Goal: Check status: Check status

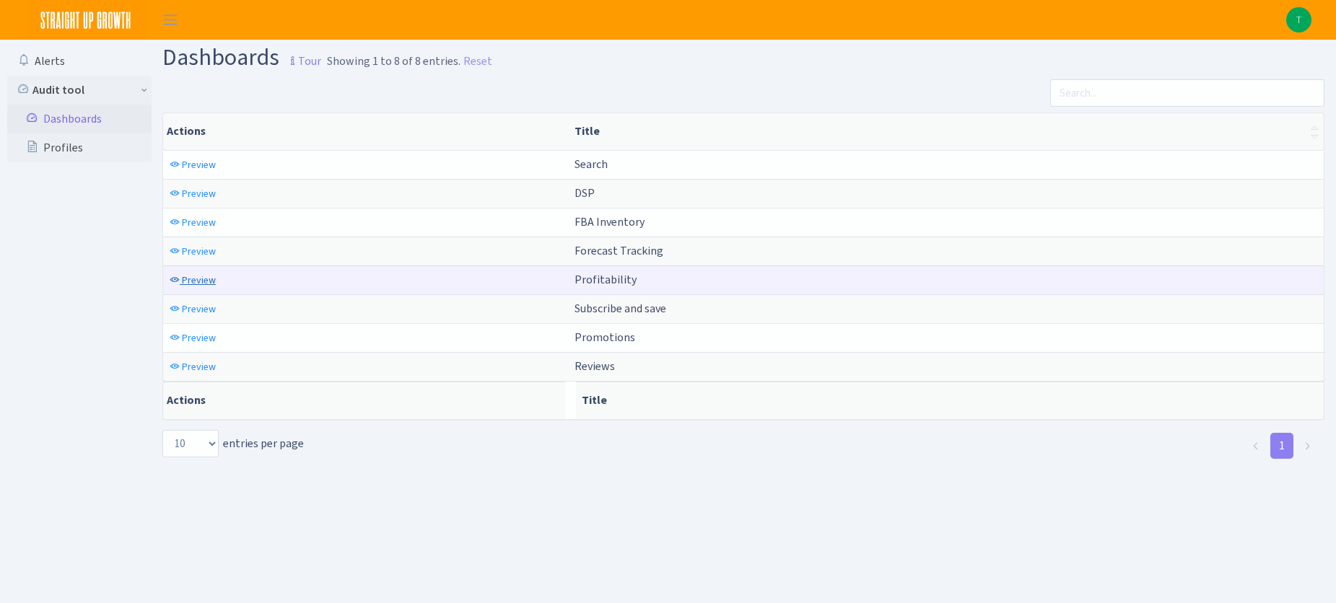
click at [205, 279] on span "Preview" at bounding box center [199, 281] width 34 height 14
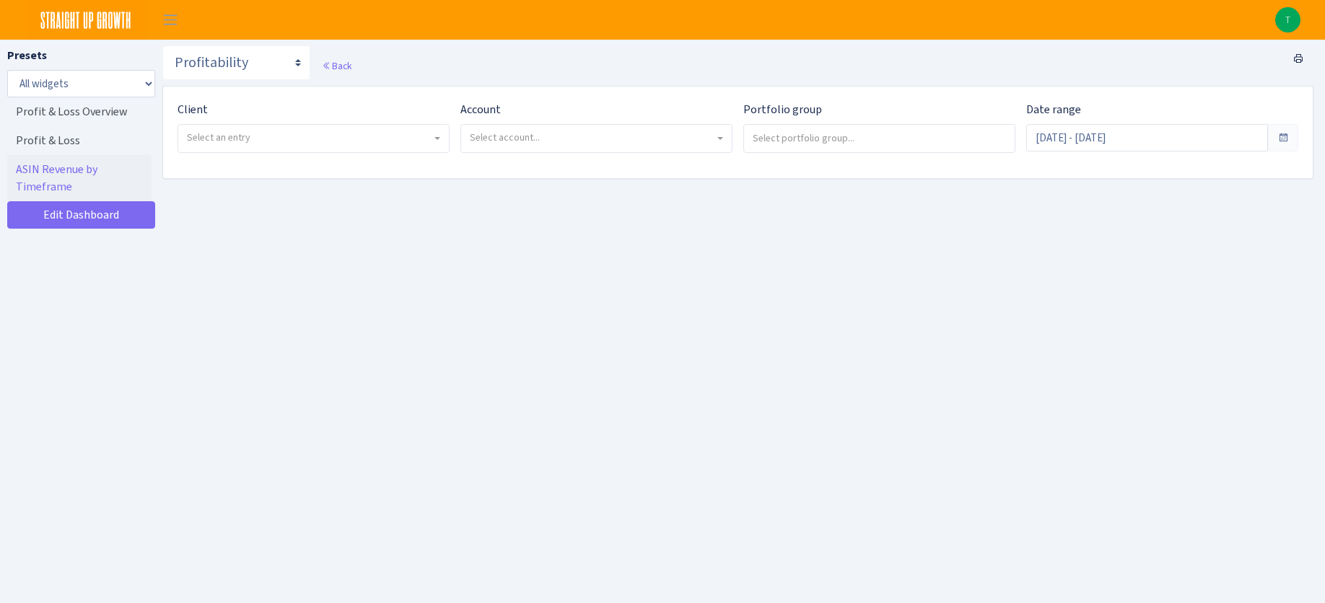
click at [548, 131] on span "Select account..." at bounding box center [592, 138] width 245 height 14
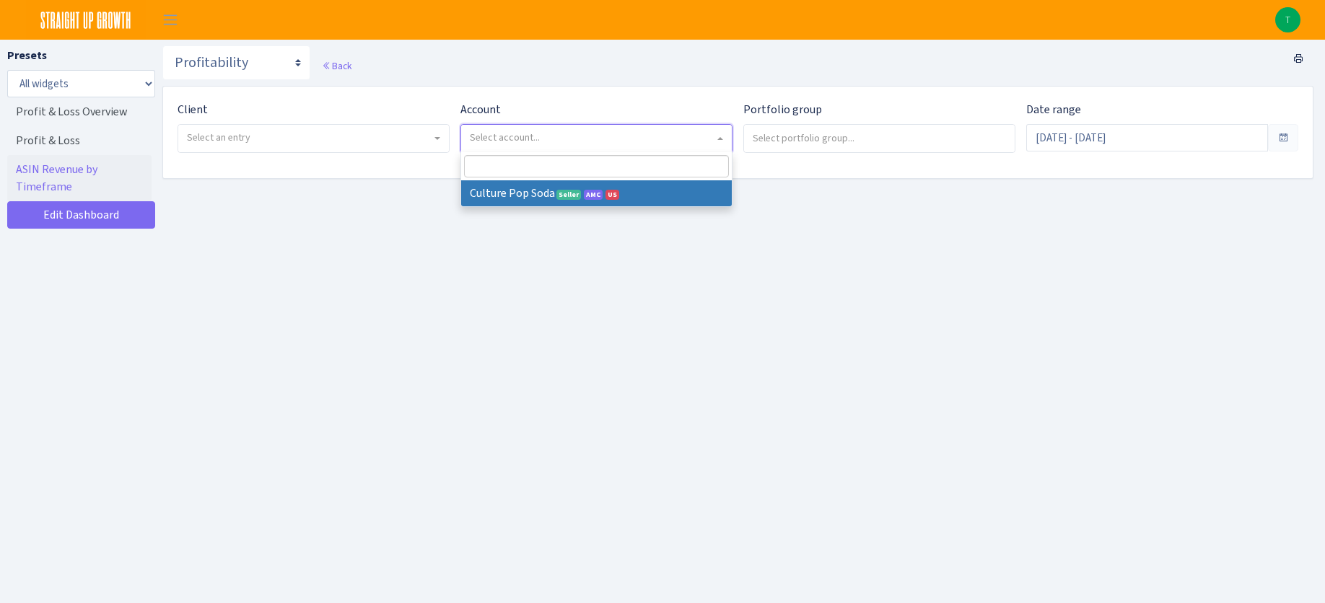
select select
select select "1581829893696978"
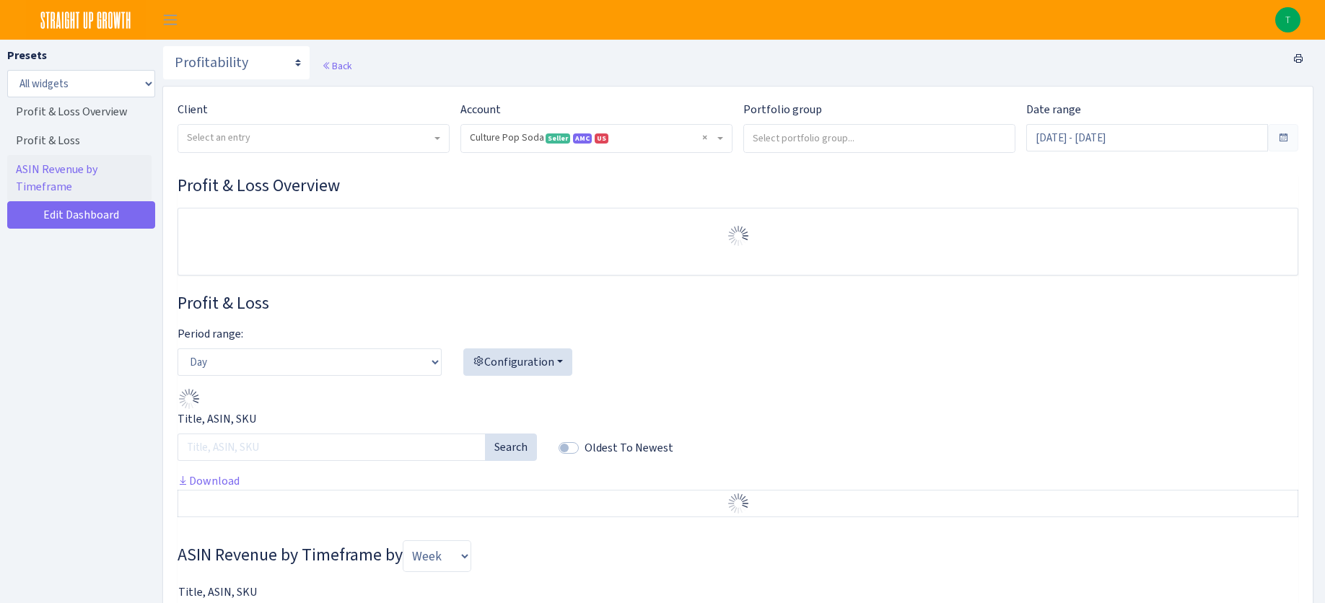
select select "1581829893696978"
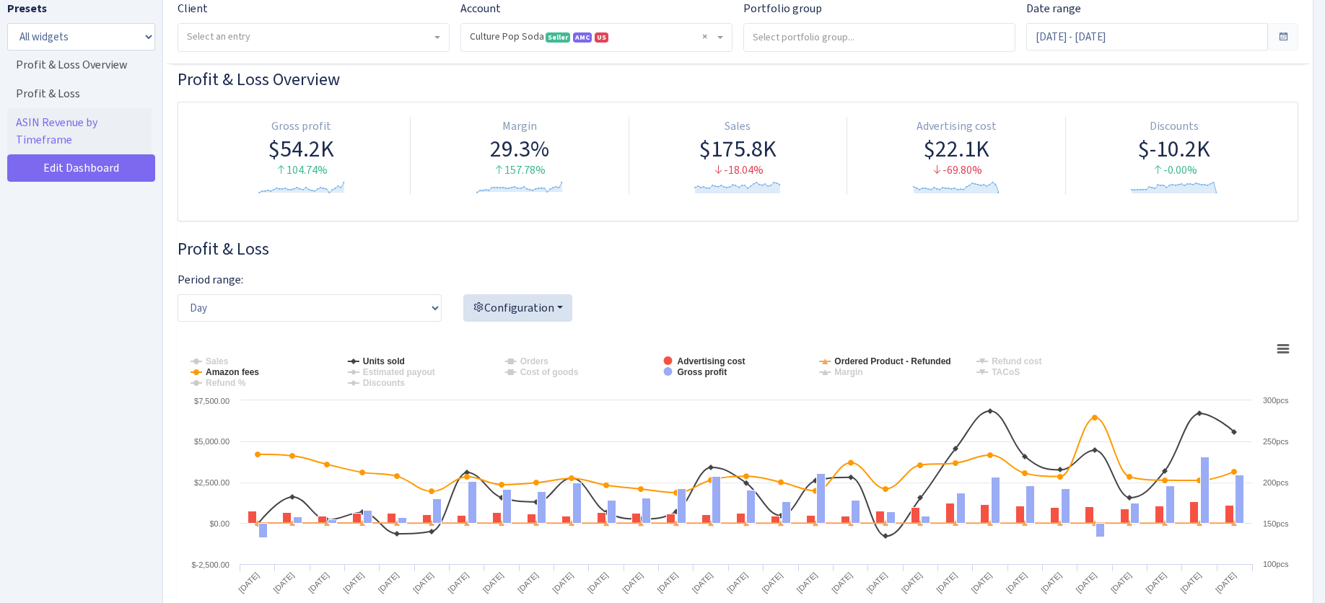
scroll to position [121, 0]
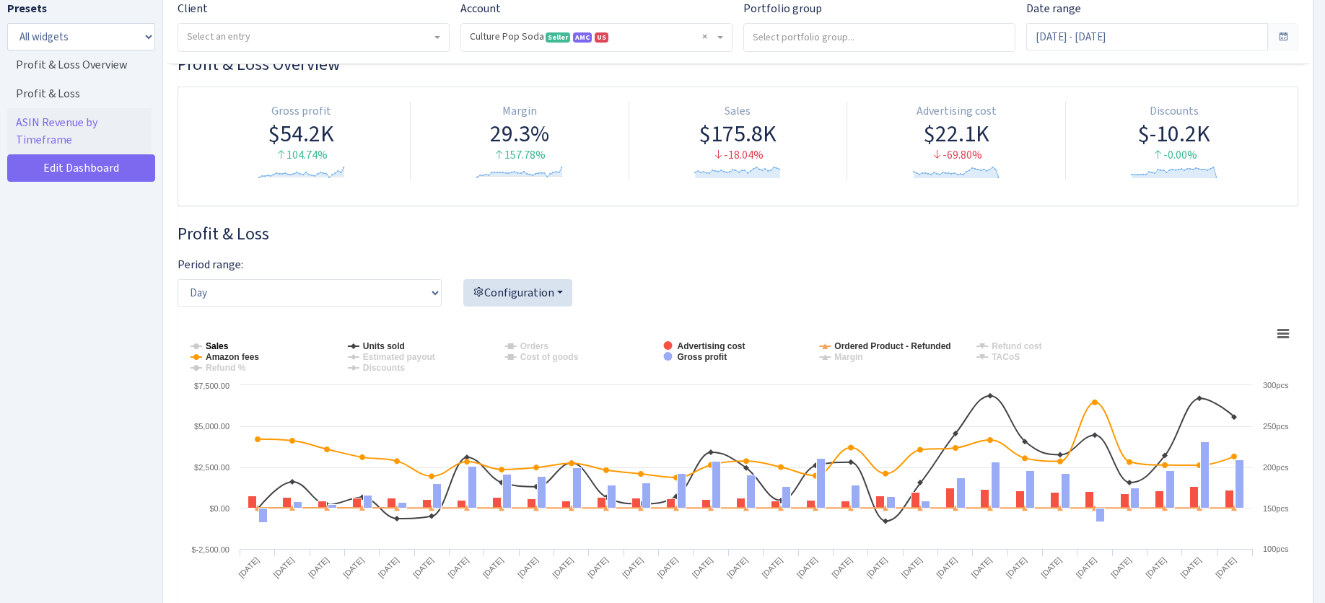
click at [214, 346] on tspan "Sales" at bounding box center [217, 346] width 23 height 10
